Goal: Task Accomplishment & Management: Use online tool/utility

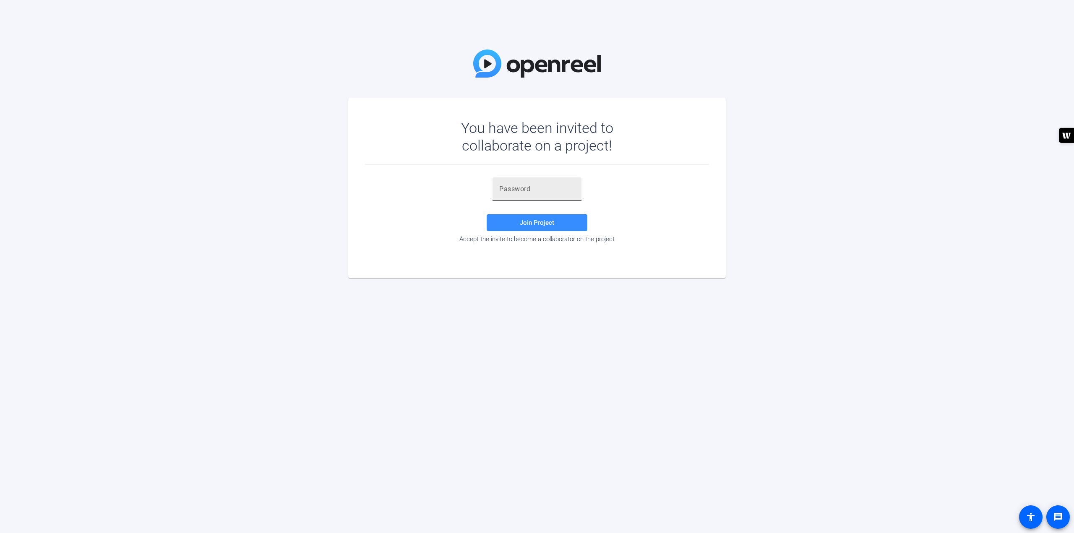
click at [514, 184] on div at bounding box center [537, 190] width 76 height 24
paste input "XTcdaj"
type input "XTcdaj"
click at [516, 222] on span at bounding box center [537, 223] width 101 height 20
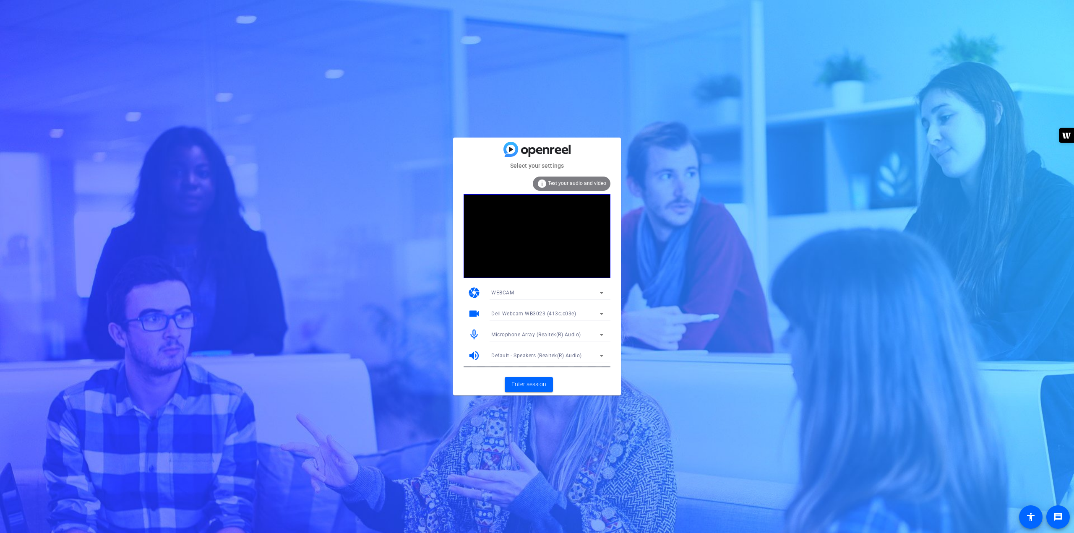
click at [538, 293] on div "WEBCAM" at bounding box center [545, 292] width 108 height 10
click at [535, 324] on mat-option "DESKTOP" at bounding box center [548, 322] width 126 height 13
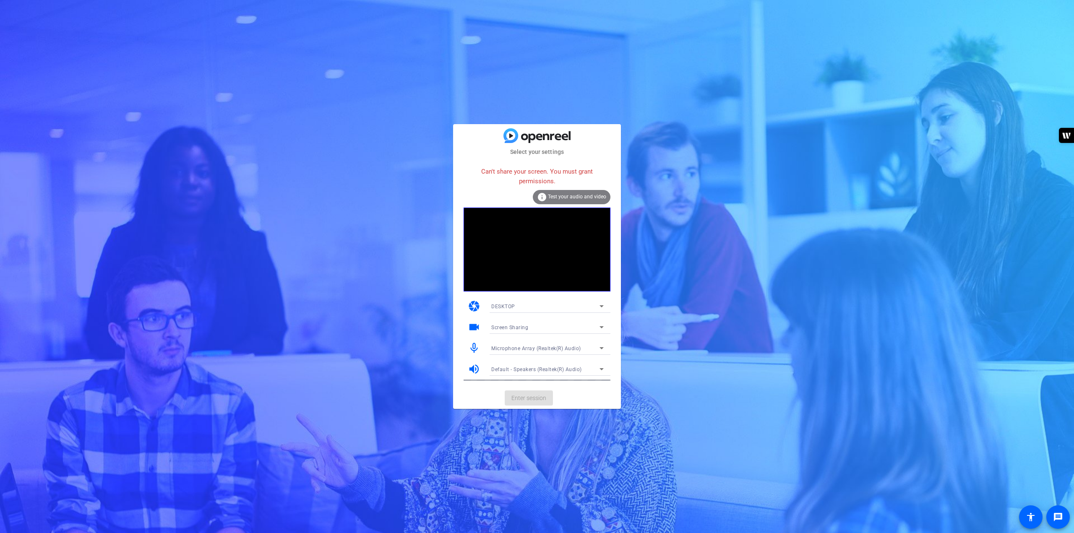
click at [523, 304] on div "DESKTOP" at bounding box center [545, 306] width 108 height 10
click at [520, 321] on mat-option "WEBCAM" at bounding box center [548, 322] width 126 height 13
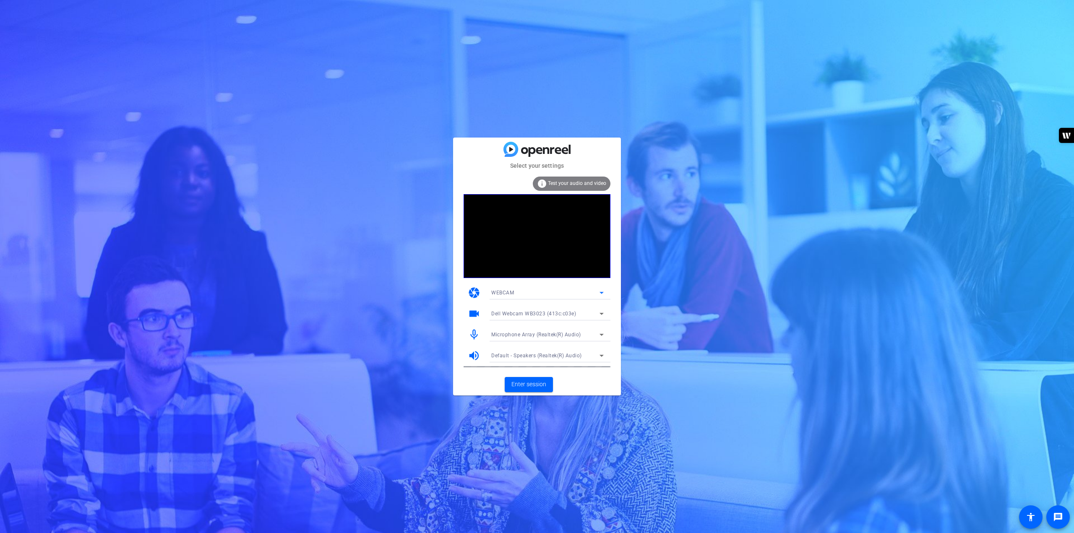
click at [604, 313] on icon at bounding box center [602, 314] width 10 height 10
click at [521, 341] on mat-option "OV02E10" at bounding box center [548, 343] width 126 height 13
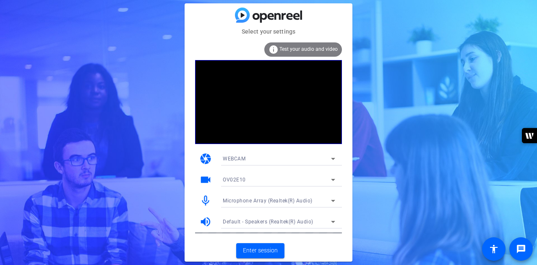
drag, startPoint x: 140, startPoint y: 99, endPoint x: 159, endPoint y: 91, distance: 20.5
click at [140, 99] on div "Select your settings info Test your audio and video camera WEBCAM videocam OV02…" at bounding box center [268, 132] width 537 height 265
click at [292, 49] on span "Test your audio and video" at bounding box center [308, 49] width 58 height 6
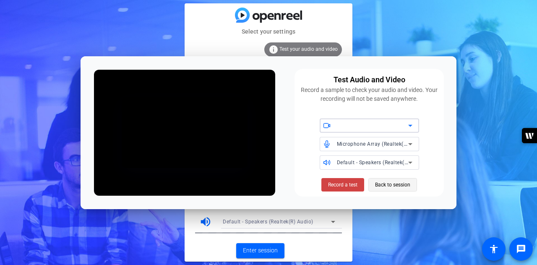
click at [391, 187] on span "Back to session" at bounding box center [392, 185] width 35 height 16
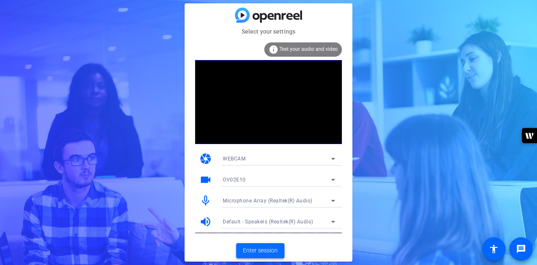
click at [259, 251] on span "Enter session" at bounding box center [260, 250] width 35 height 9
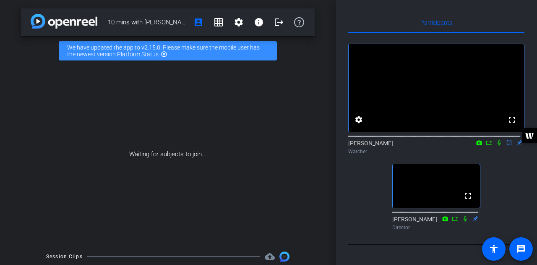
click at [165, 53] on mat-icon "highlight_off" at bounding box center [164, 54] width 7 height 7
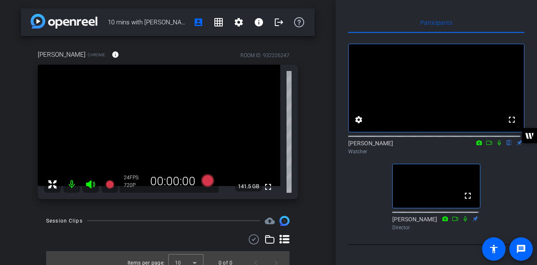
click at [486, 146] on icon at bounding box center [489, 143] width 7 height 6
click at [496, 146] on icon at bounding box center [499, 143] width 7 height 6
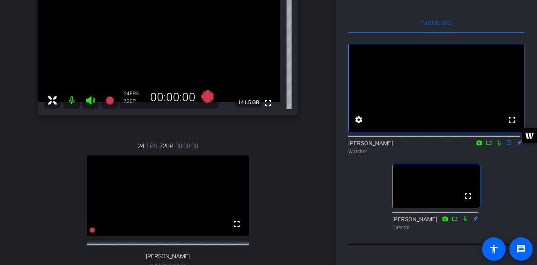
scroll to position [126, 0]
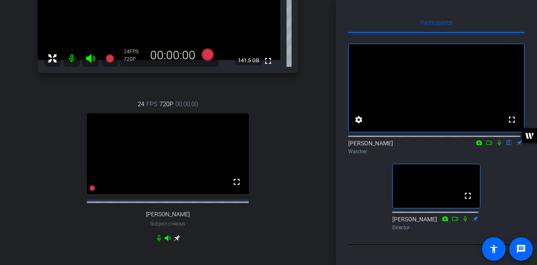
click at [496, 146] on icon at bounding box center [499, 143] width 7 height 6
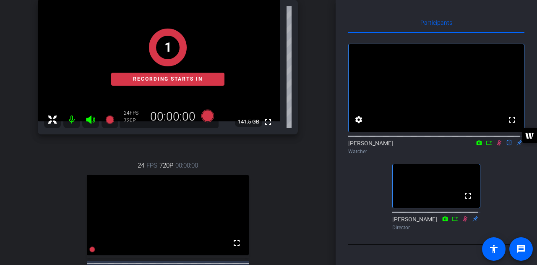
scroll to position [84, 0]
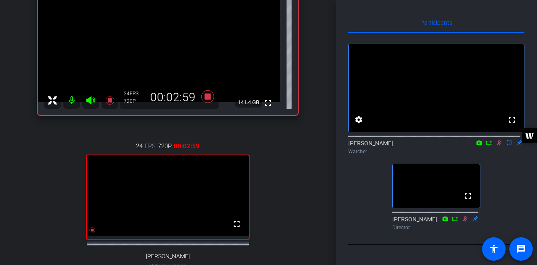
click at [363, 199] on div "fullscreen settings [PERSON_NAME] flip Watcher fullscreen [PERSON_NAME] Director" at bounding box center [436, 133] width 176 height 201
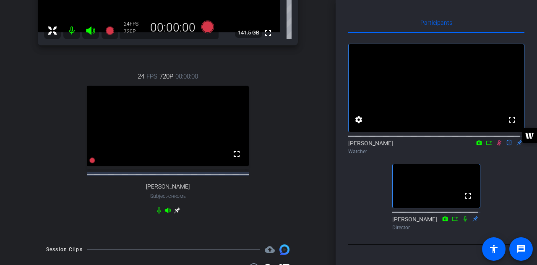
scroll to position [210, 0]
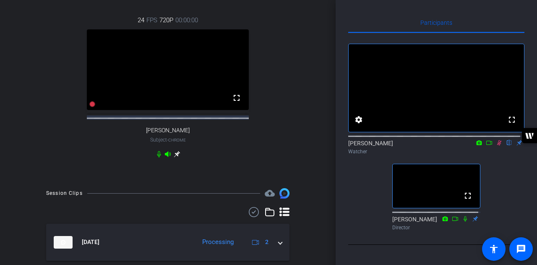
click at [496, 146] on icon at bounding box center [499, 143] width 7 height 6
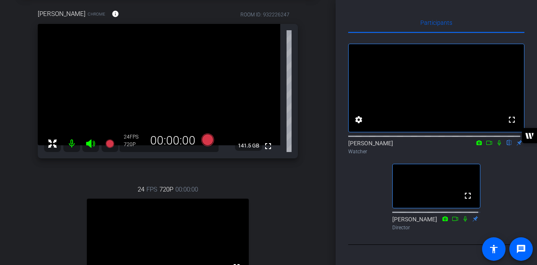
scroll to position [0, 0]
